Goal: Information Seeking & Learning: Learn about a topic

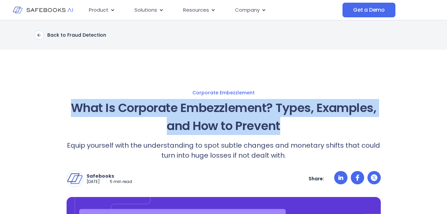
drag, startPoint x: 70, startPoint y: 108, endPoint x: 302, endPoint y: 130, distance: 233.8
click at [302, 130] on h1 "What Is Corporate Embezzlement? Types, Examples, and How to Prevent" at bounding box center [224, 117] width 314 height 36
copy h1 "What Is Corporate Embezzlement? Types, Examples, and How to Prevent"
click at [257, 94] on link "Corporate Embezzlement" at bounding box center [224, 93] width 434 height 6
